Goal: Information Seeking & Learning: Learn about a topic

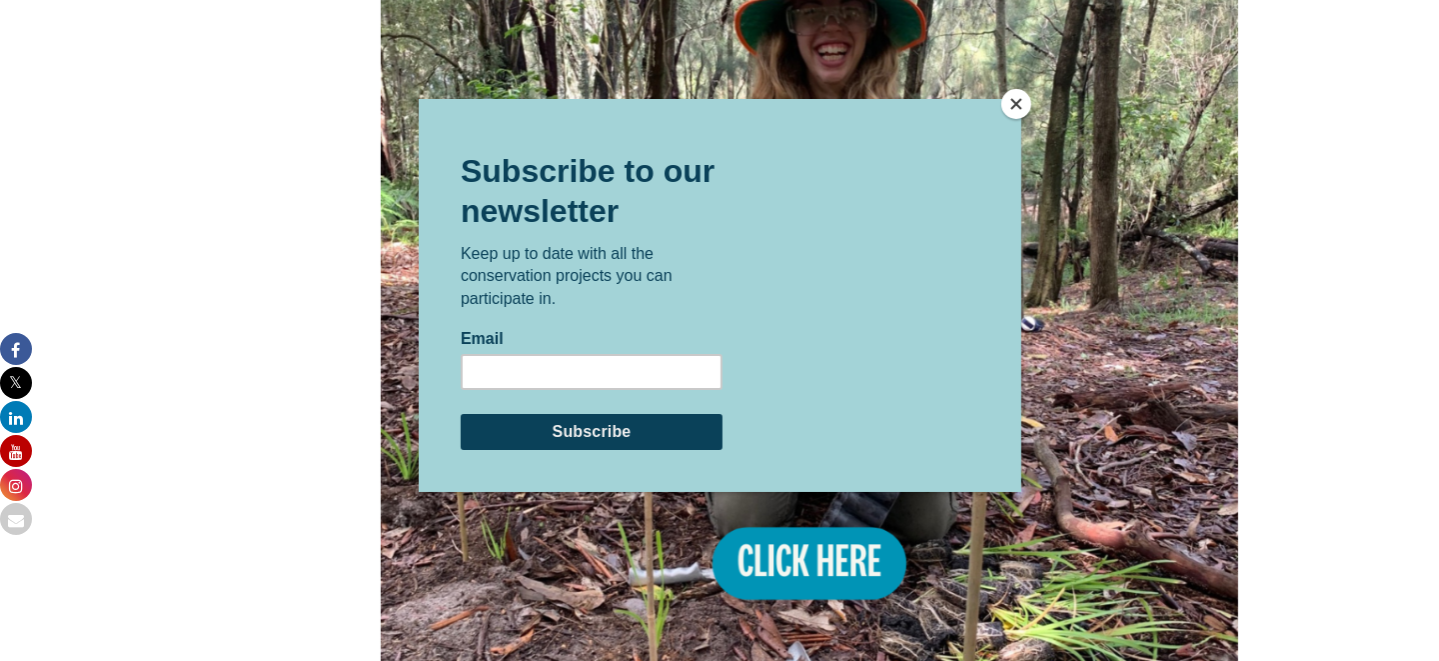
scroll to position [1855, 0]
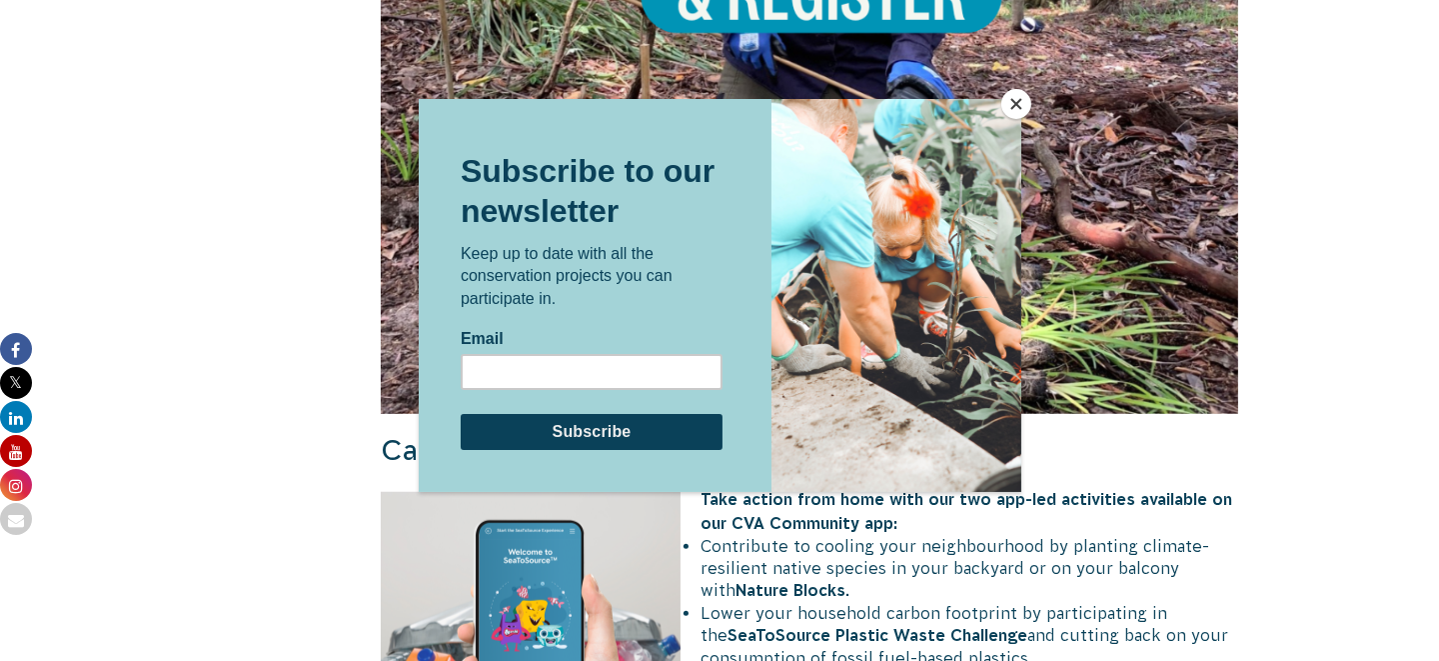
click at [1021, 104] on button "Close" at bounding box center [1016, 104] width 30 height 30
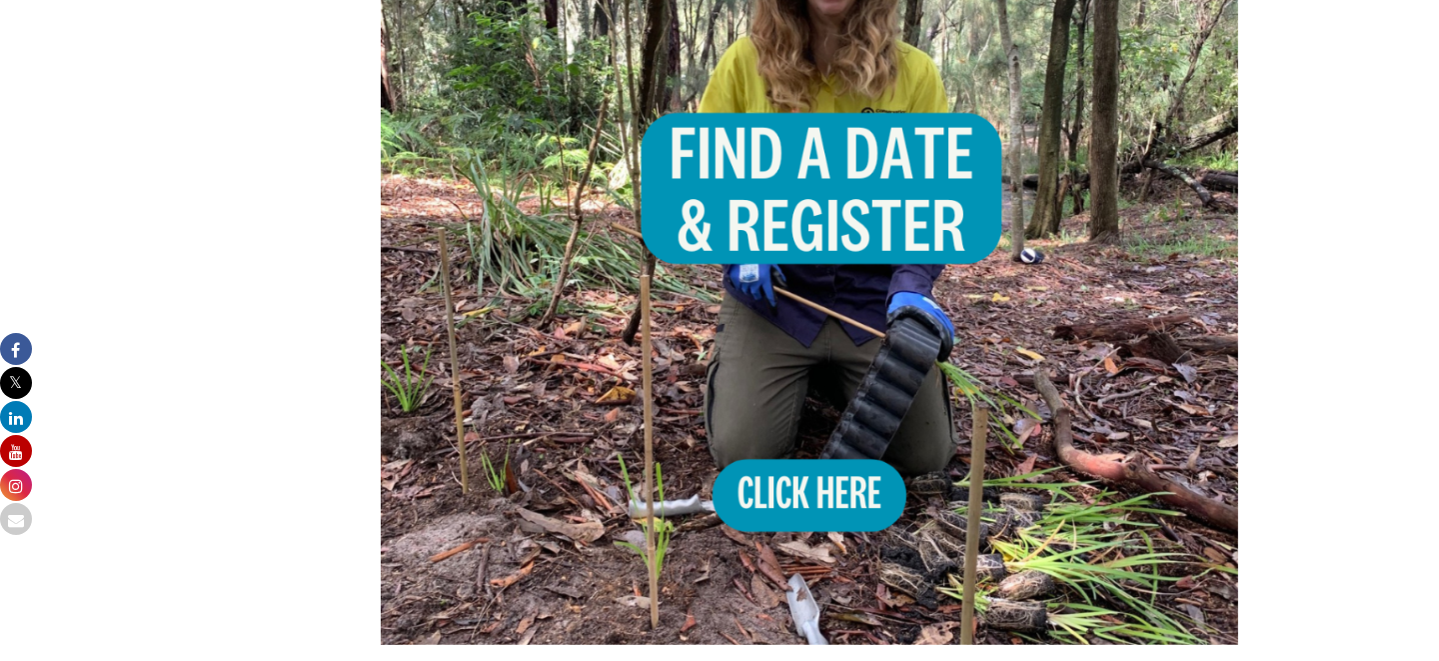
scroll to position [1555, 0]
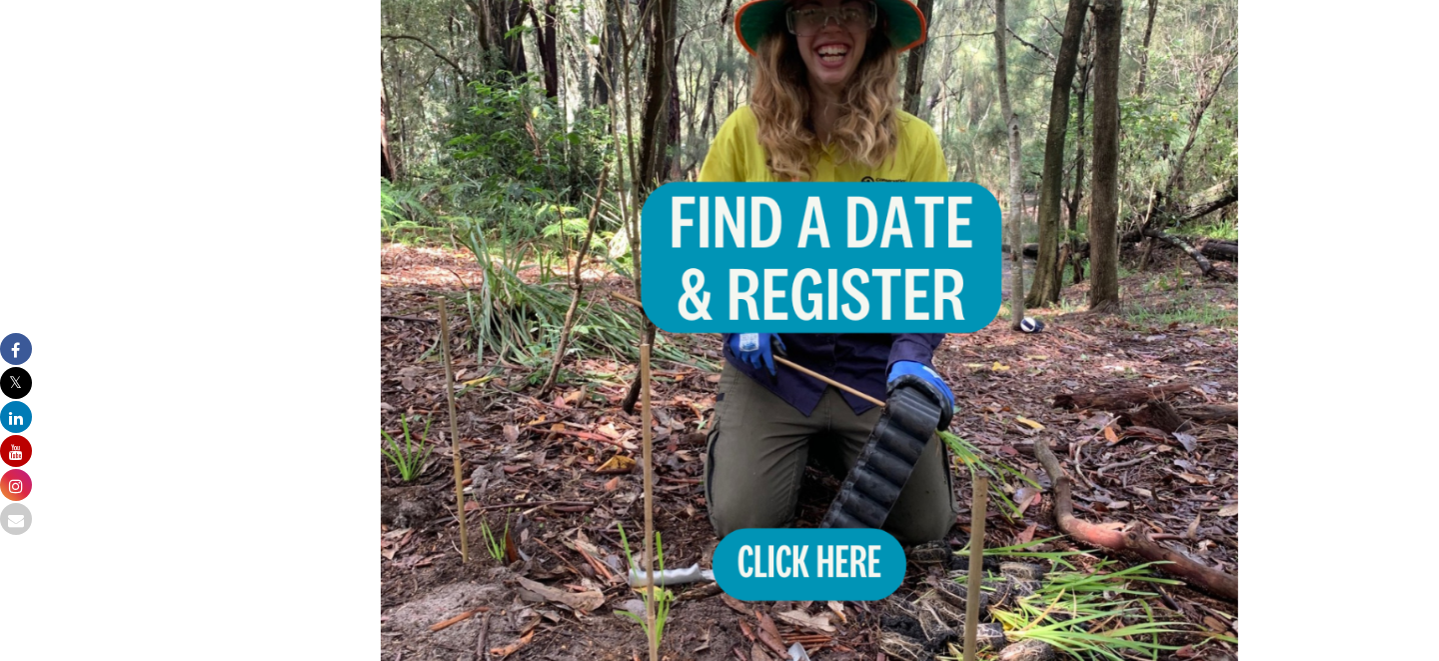
click at [778, 511] on img at bounding box center [810, 285] width 858 height 858
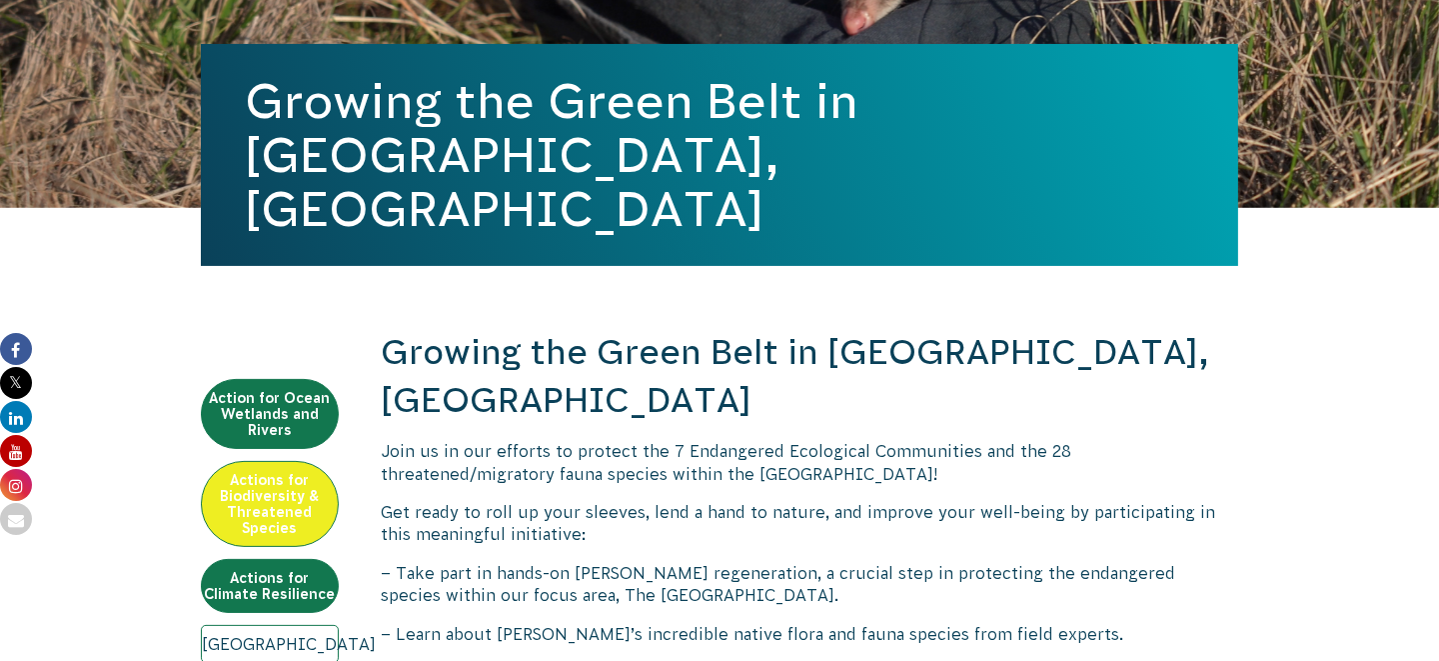
scroll to position [256, 0]
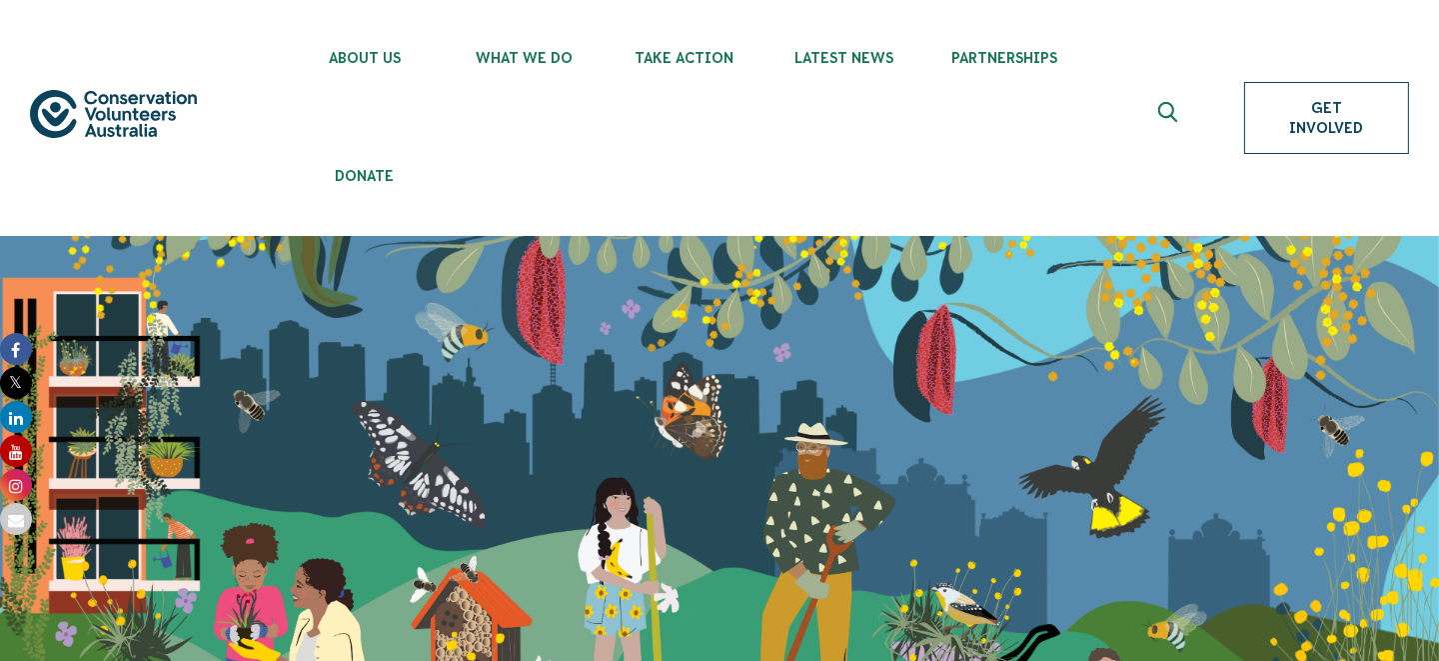
click at [1325, 107] on link "Get Involved" at bounding box center [1326, 118] width 165 height 72
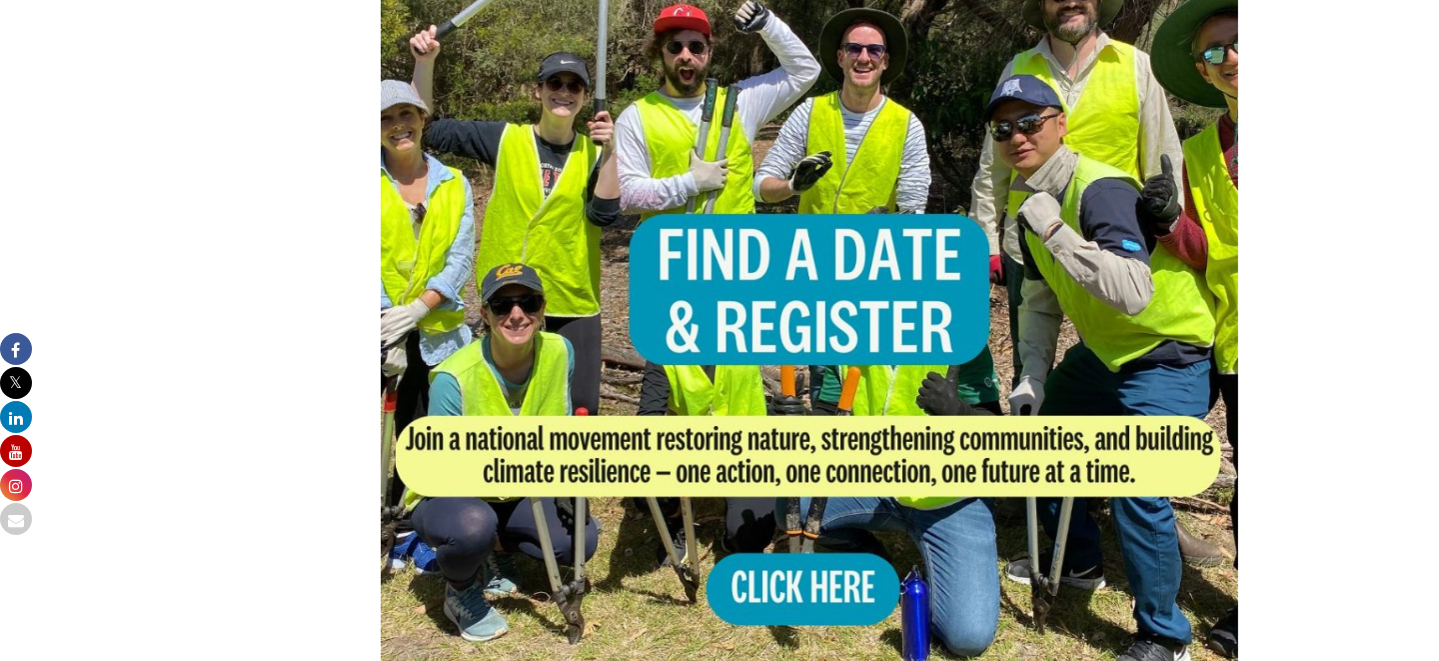
scroll to position [1299, 0]
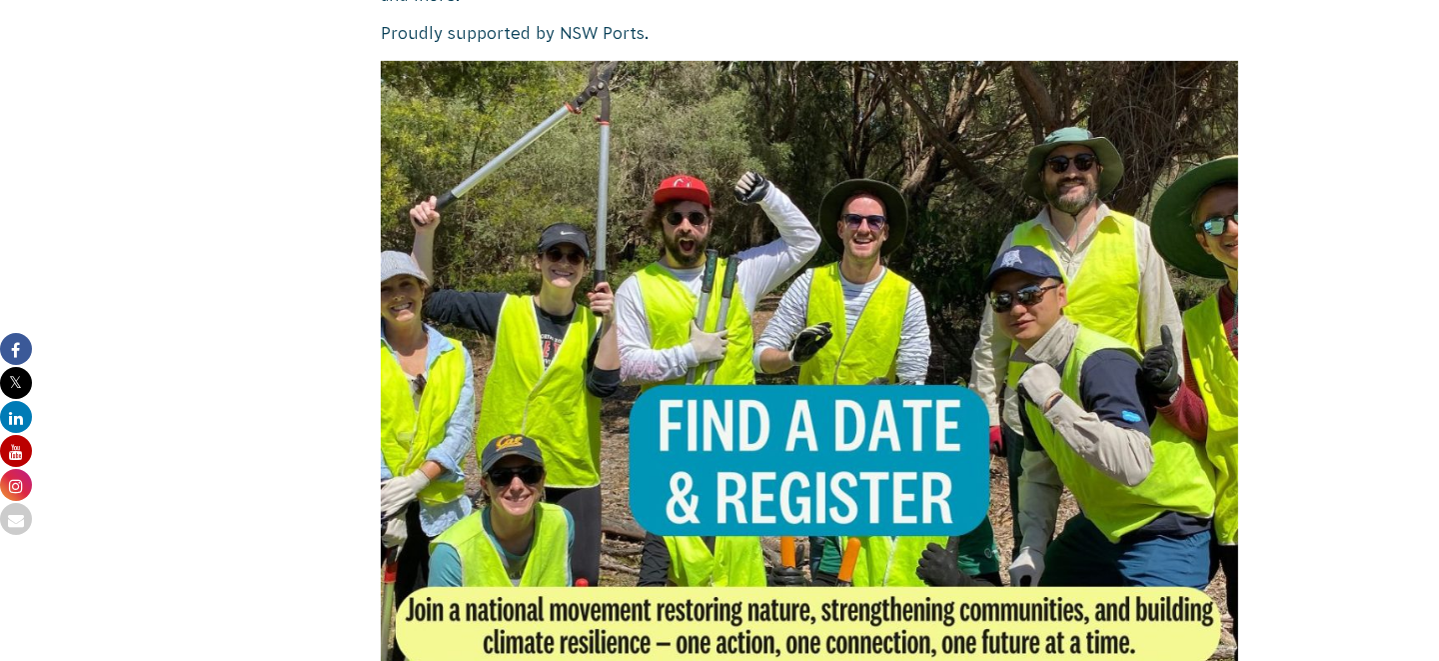
click at [853, 446] on img at bounding box center [810, 490] width 858 height 858
